Goal: Find specific page/section

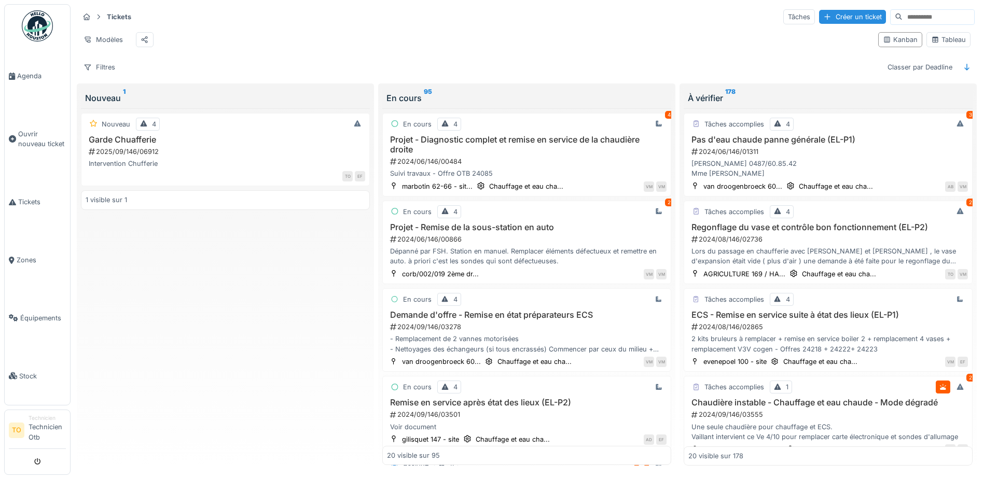
click at [944, 20] on input at bounding box center [938, 17] width 72 height 15
click at [944, 45] on div "Tableau" at bounding box center [948, 40] width 35 height 10
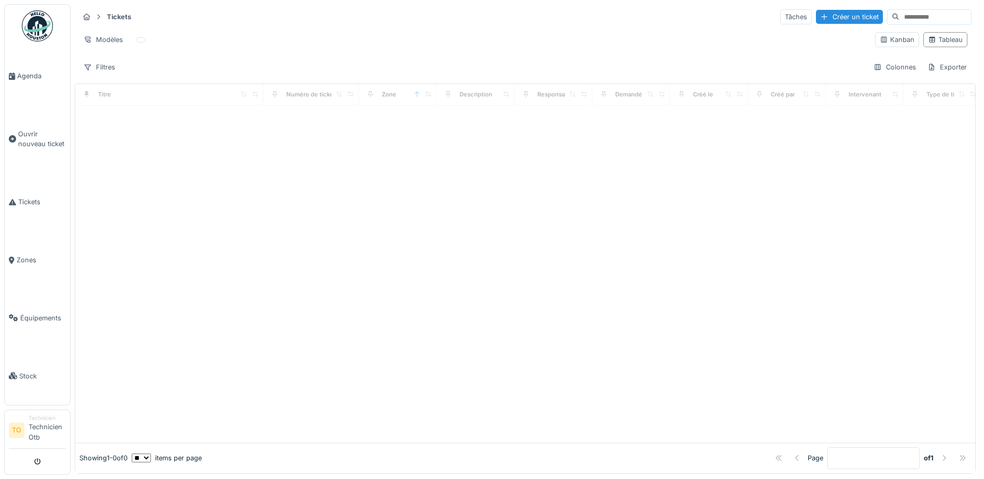
click at [899, 13] on input at bounding box center [935, 17] width 72 height 15
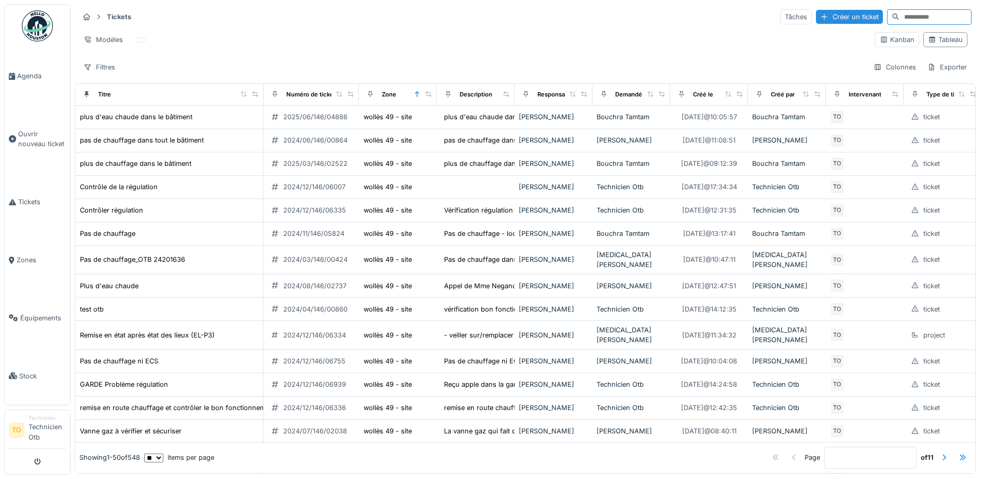
paste input "**********"
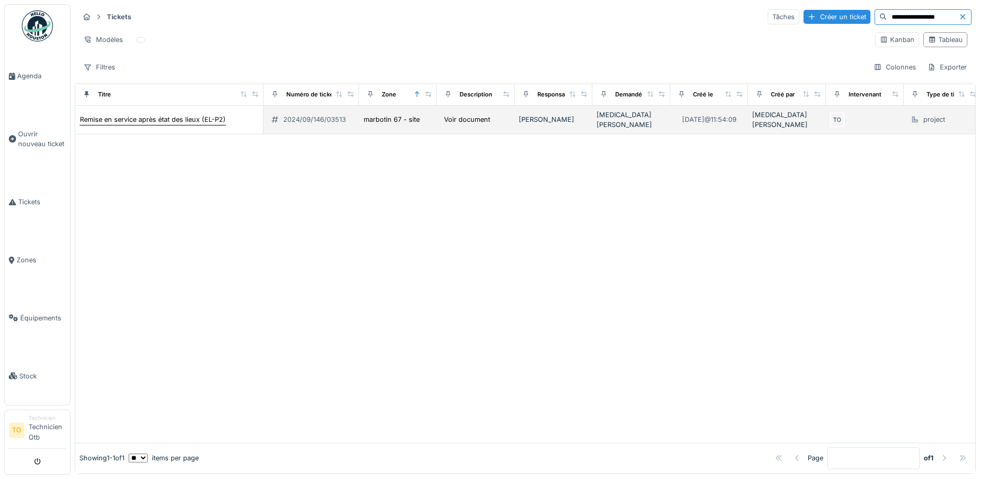
type input "**********"
click at [182, 117] on div "Remise en service après état des lieux (EL-P2)" at bounding box center [153, 120] width 146 height 10
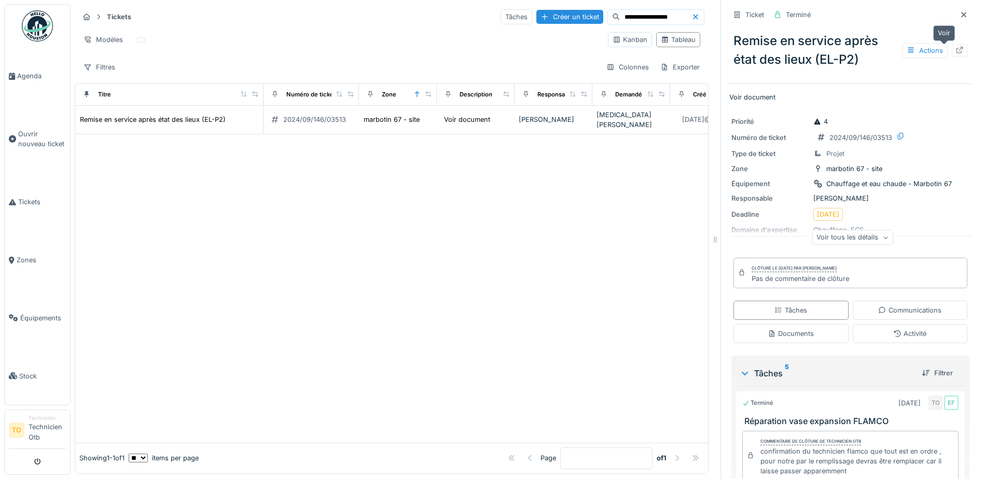
click at [955, 49] on icon at bounding box center [959, 50] width 8 height 7
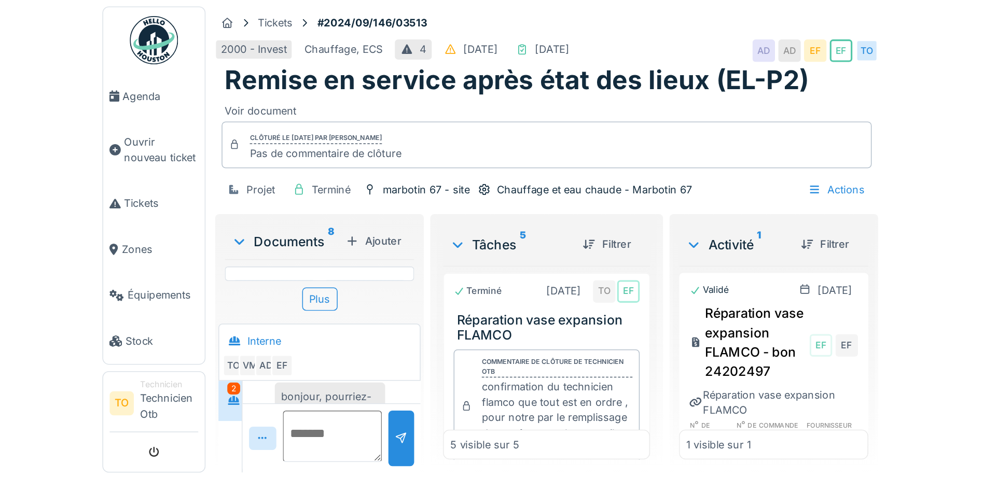
scroll to position [522, 0]
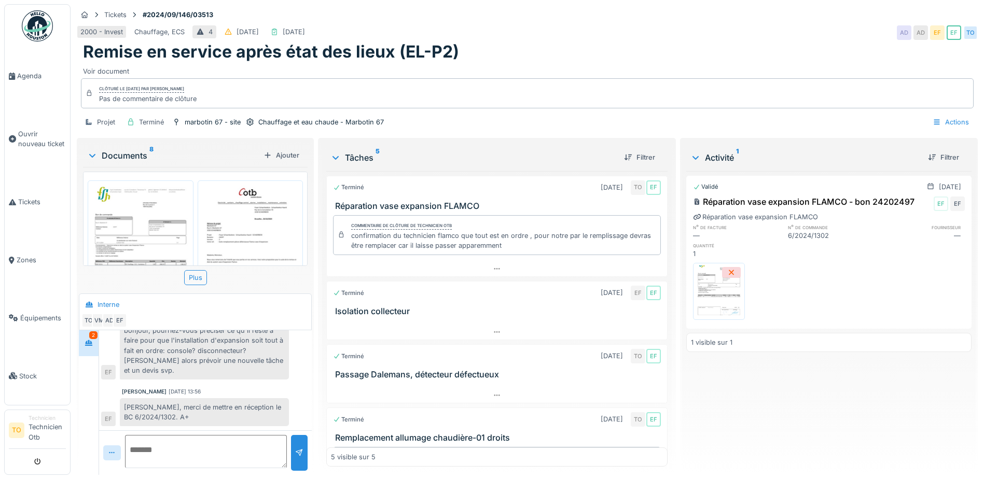
click at [708, 294] on img at bounding box center [718, 292] width 47 height 52
click at [151, 217] on img at bounding box center [140, 254] width 101 height 142
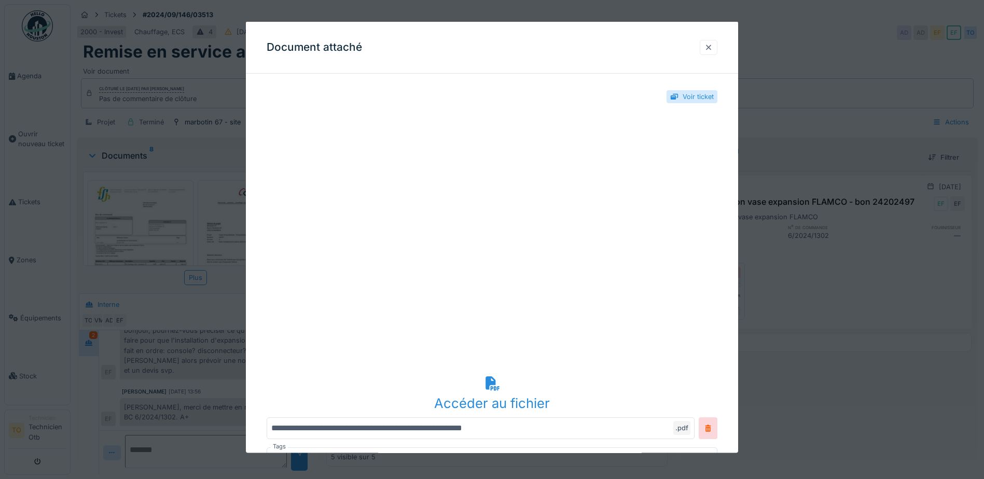
click at [710, 46] on div at bounding box center [708, 47] width 8 height 10
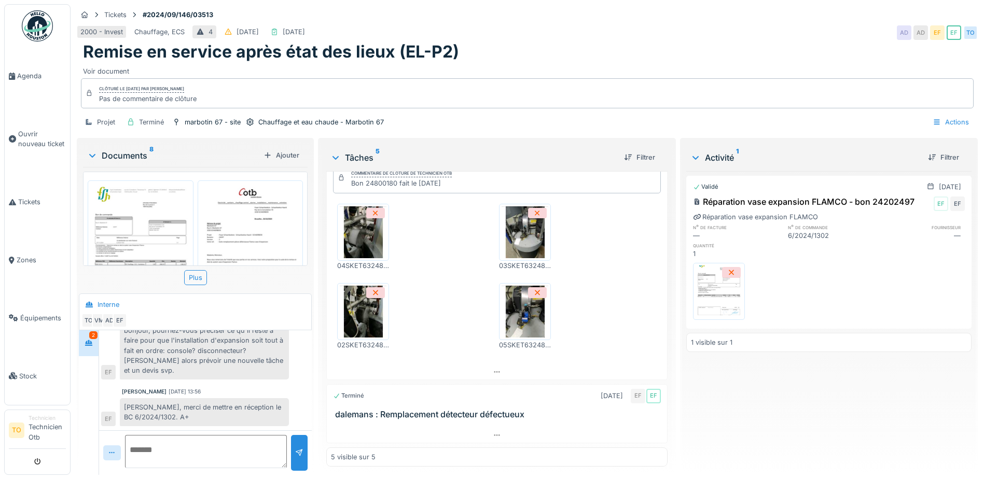
scroll to position [0, 0]
